Goal: Task Accomplishment & Management: Manage account settings

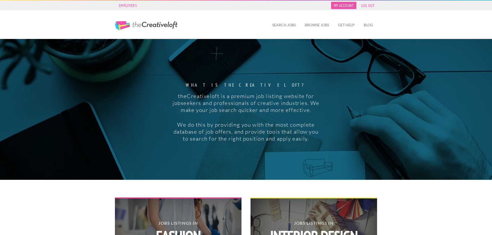
click at [349, 7] on link "My Account" at bounding box center [343, 5] width 25 height 7
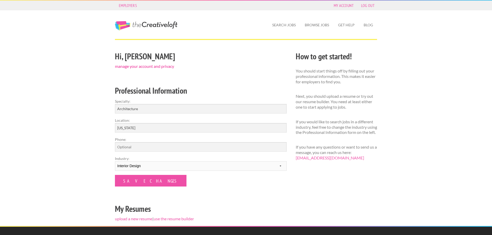
click at [162, 65] on link "manage your account and privacy" at bounding box center [144, 66] width 59 height 5
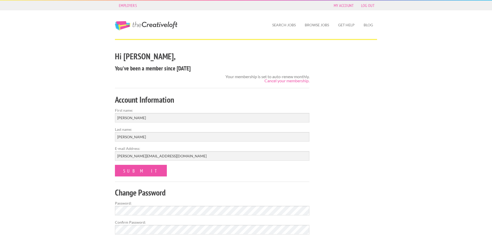
click at [61, 166] on div "Employers My Account Log Out The Creative Loft Search Jobs Browse Jobs Get Help…" at bounding box center [246, 179] width 492 height 358
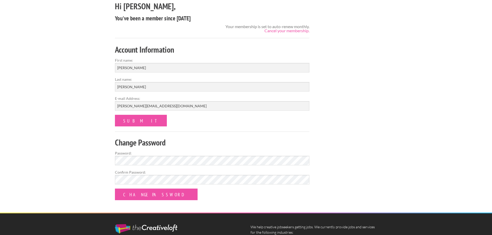
scroll to position [45, 0]
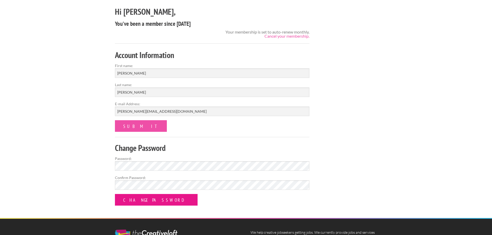
drag, startPoint x: 145, startPoint y: 199, endPoint x: 78, endPoint y: 192, distance: 67.8
click at [78, 192] on div "Employers My Account Log Out The Creative Loft Search Jobs Browse Jobs Get Help…" at bounding box center [246, 134] width 492 height 358
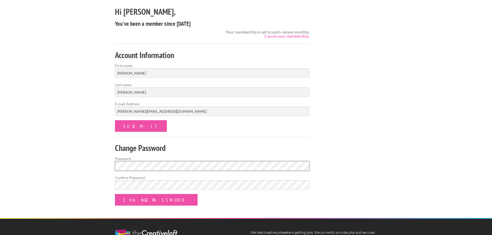
click at [97, 167] on div "Employers My Account Log Out The Creative Loft Search Jobs Browse Jobs Get Help…" at bounding box center [246, 134] width 492 height 358
click at [359, 143] on div "Hi Ashton, You've been a member since August 29, 2025 Your membership is set to…" at bounding box center [246, 111] width 271 height 213
click at [407, 151] on div "Employers My Account Log Out The Creative Loft Search Jobs Browse Jobs Get Help…" at bounding box center [246, 134] width 492 height 358
drag, startPoint x: 68, startPoint y: 133, endPoint x: 94, endPoint y: 147, distance: 29.0
click at [68, 133] on div "Employers My Account Log Out The Creative Loft Search Jobs Browse Jobs Get Help…" at bounding box center [246, 134] width 492 height 358
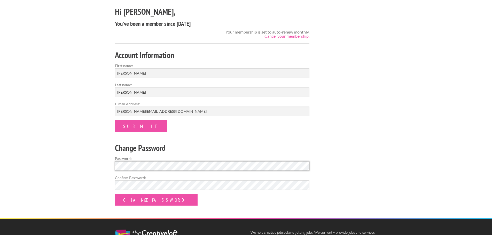
click at [59, 165] on div "Employers My Account Log Out The Creative Loft Search Jobs Browse Jobs Get Help…" at bounding box center [246, 134] width 492 height 358
click at [73, 186] on div "Employers My Account Log Out The Creative Loft Search Jobs Browse Jobs Get Help…" at bounding box center [246, 134] width 492 height 358
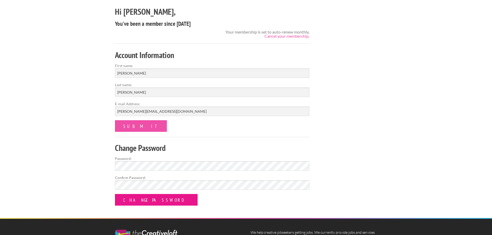
click at [134, 202] on input "Change Password" at bounding box center [156, 200] width 83 height 12
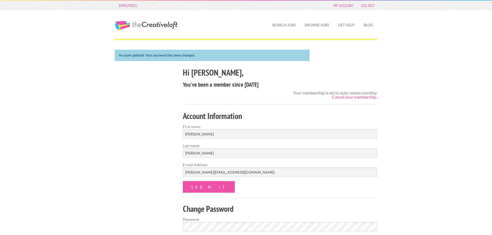
click at [123, 165] on div "Account updated. Your password has been changed. Hi [PERSON_NAME], You've been …" at bounding box center [246, 164] width 271 height 229
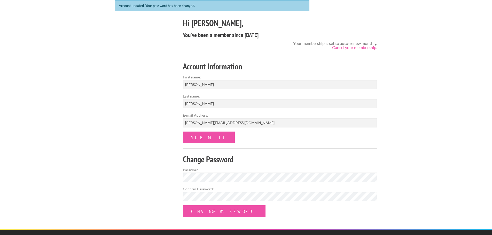
scroll to position [52, 0]
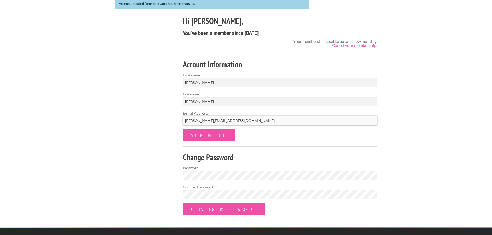
click at [193, 123] on input "paparo@periodarchitectureltd.com" at bounding box center [280, 121] width 195 height 10
drag, startPoint x: 250, startPoint y: 119, endPoint x: 168, endPoint y: 119, distance: 81.9
click at [168, 119] on div "Account updated. Your password has been changed. Hi Ashton, You've been a membe…" at bounding box center [246, 112] width 271 height 229
type input "info@thelaurel.studio"
click at [197, 136] on input "submit" at bounding box center [209, 136] width 52 height 12
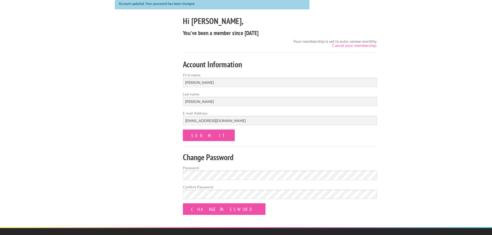
click at [136, 190] on div "Account updated. Your password has been changed. Hi Ashton, You've been a membe…" at bounding box center [246, 112] width 271 height 229
click at [158, 183] on div "Account updated. Your password has been changed. Hi Ashton, You've been a membe…" at bounding box center [246, 112] width 271 height 229
drag, startPoint x: 198, startPoint y: 143, endPoint x: 198, endPoint y: 138, distance: 5.2
click at [198, 143] on form "Account Information First name: Ashton Last name: Paparo E-mail Address: info@t…" at bounding box center [280, 137] width 195 height 157
click at [198, 138] on input "submit" at bounding box center [209, 136] width 52 height 12
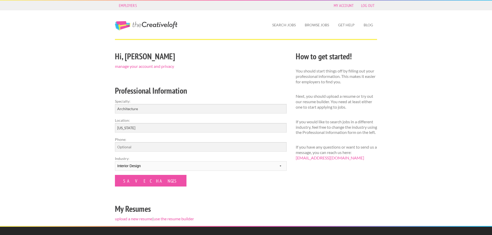
click at [196, 64] on div "Hi, [PERSON_NAME] manage your account and privacy" at bounding box center [201, 60] width 172 height 18
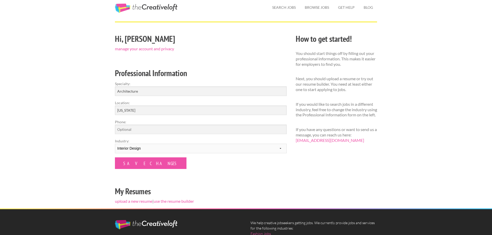
scroll to position [77, 0]
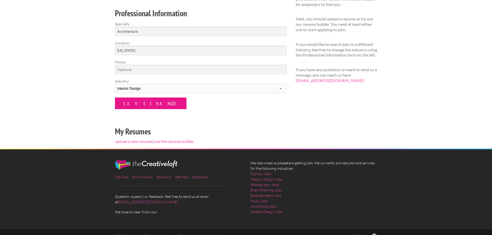
click at [137, 105] on input "Save Changes" at bounding box center [151, 104] width 72 height 12
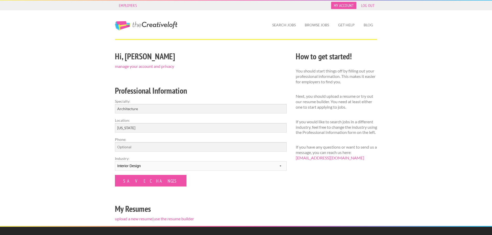
click at [341, 3] on link "My Account" at bounding box center [343, 5] width 25 height 7
click at [158, 67] on link "manage your account and privacy" at bounding box center [144, 66] width 59 height 5
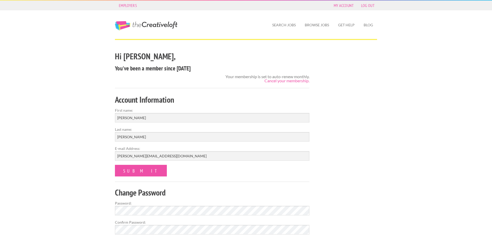
click at [84, 107] on div "Employers My Account Log Out The Creative Loft Search Jobs Browse Jobs Get Help…" at bounding box center [246, 179] width 492 height 358
click at [126, 159] on input "[PERSON_NAME][EMAIL_ADDRESS][DOMAIN_NAME]" at bounding box center [212, 156] width 195 height 10
click at [132, 155] on input "[PERSON_NAME][EMAIL_ADDRESS][DOMAIN_NAME]" at bounding box center [212, 156] width 195 height 10
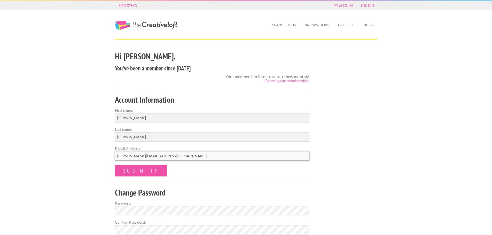
paste input "223OldeLaurel!"
drag, startPoint x: 146, startPoint y: 158, endPoint x: 97, endPoint y: 153, distance: 49.3
click at [97, 153] on div "Employers My Account Log Out The Creative Loft Search Jobs Browse Jobs Get Help…" at bounding box center [246, 179] width 492 height 358
type input "t"
type input "[EMAIL_ADDRESS][DOMAIN_NAME]"
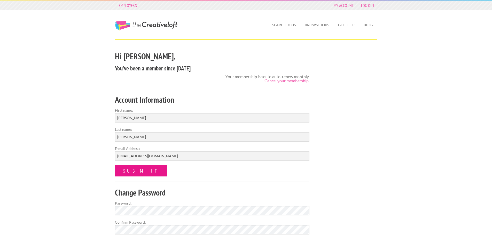
click at [134, 170] on input "submit" at bounding box center [141, 171] width 52 height 12
click at [80, 169] on div "Employers My Account Log Out The Creative Loft Search Jobs Browse Jobs Get Help…" at bounding box center [246, 179] width 492 height 358
drag, startPoint x: 72, startPoint y: 183, endPoint x: 83, endPoint y: 183, distance: 11.1
click at [72, 183] on div "Employers My Account Log Out The Creative Loft Search Jobs Browse Jobs Get Help…" at bounding box center [246, 179] width 492 height 358
click at [127, 173] on input "submit" at bounding box center [141, 171] width 52 height 12
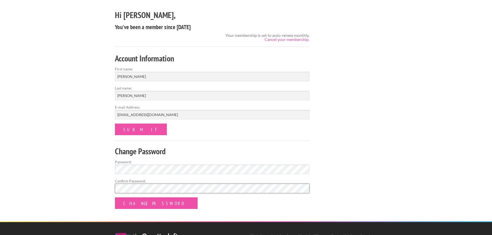
scroll to position [77, 0]
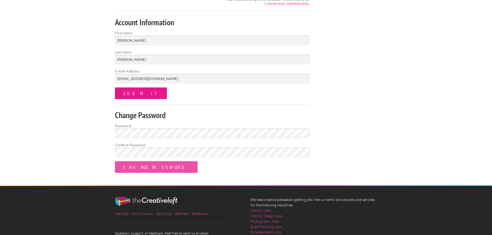
click at [131, 94] on input "submit" at bounding box center [141, 94] width 52 height 12
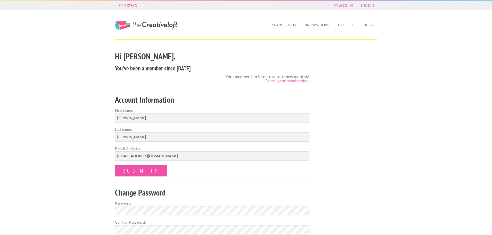
click at [383, 135] on div "Employers My Account Log Out The Creative Loft Search Jobs Browse Jobs Get Help…" at bounding box center [246, 179] width 492 height 358
